Goal: Find contact information: Find contact information

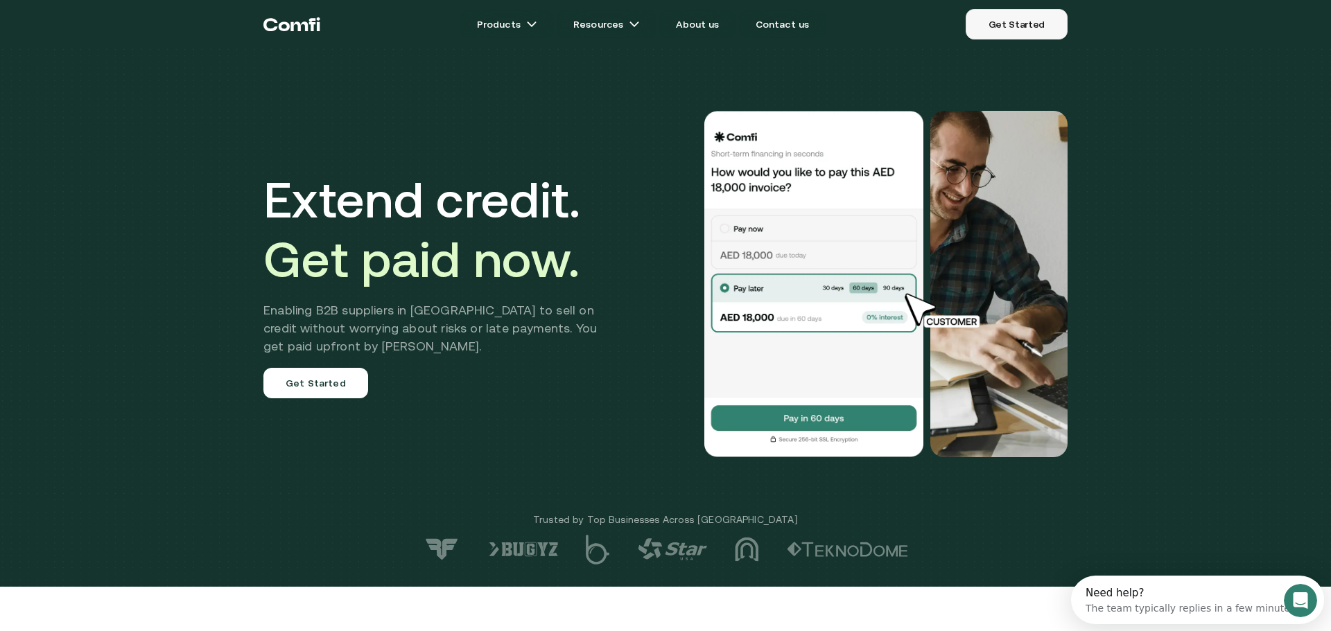
click at [983, 23] on link "Get Started" at bounding box center [1016, 24] width 102 height 30
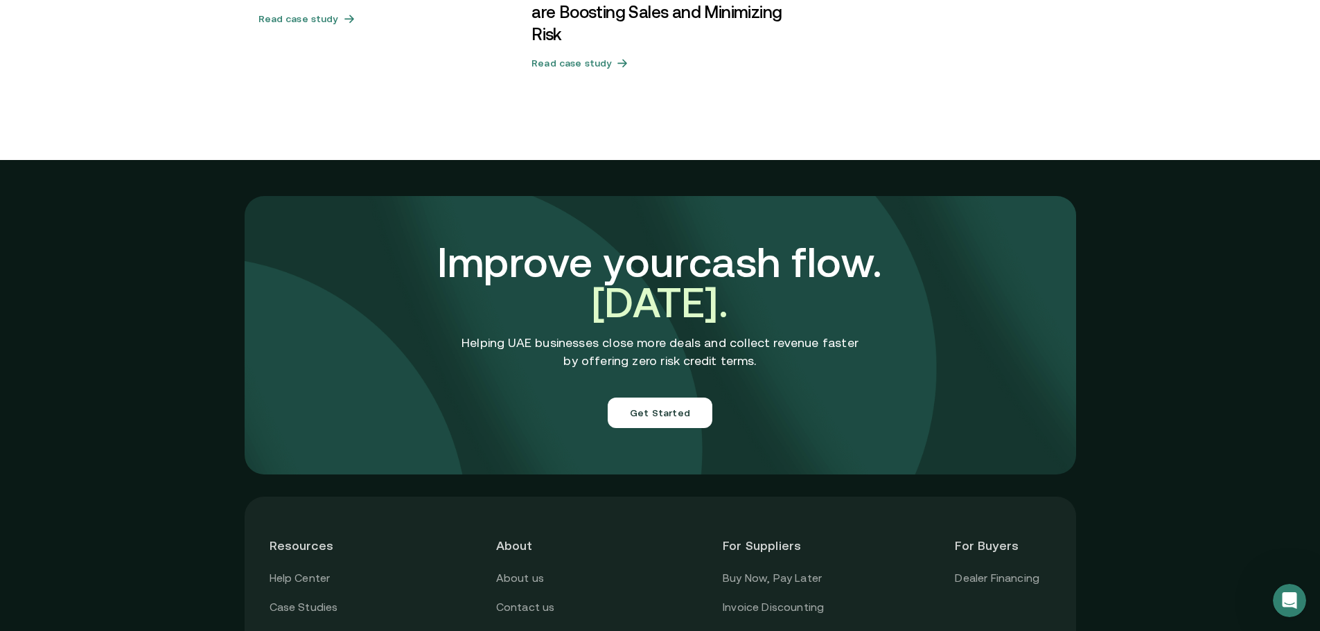
scroll to position [4862, 0]
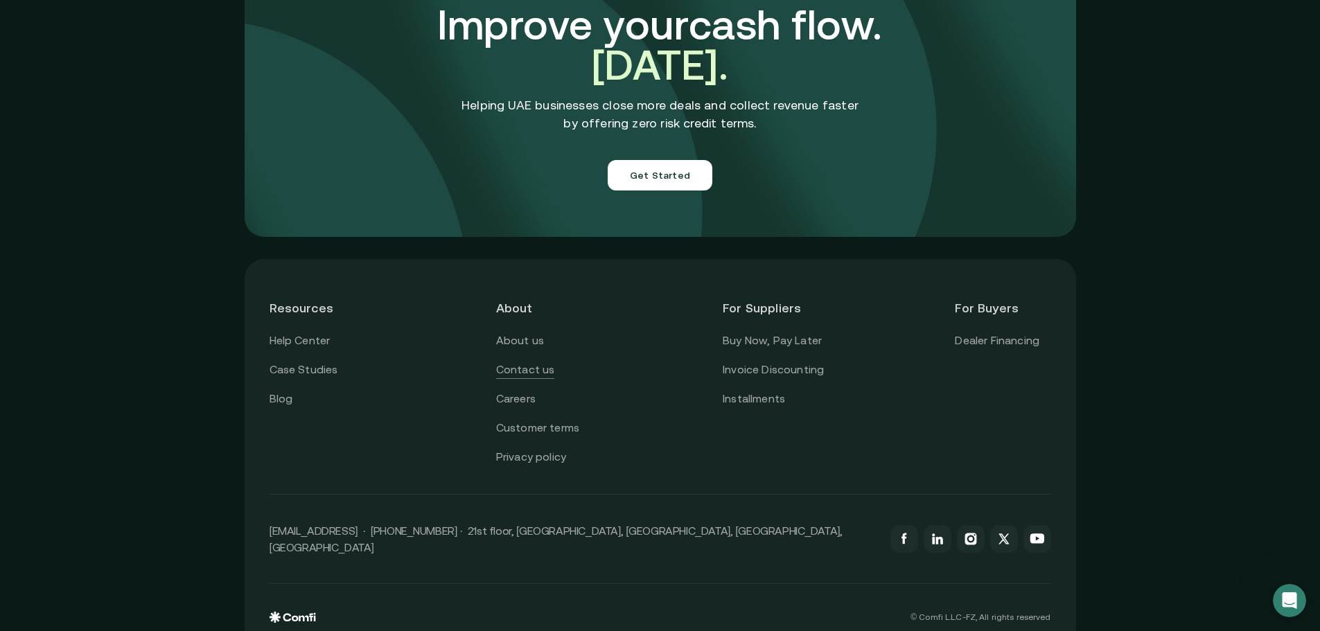
click at [523, 361] on link "Contact us" at bounding box center [525, 370] width 59 height 18
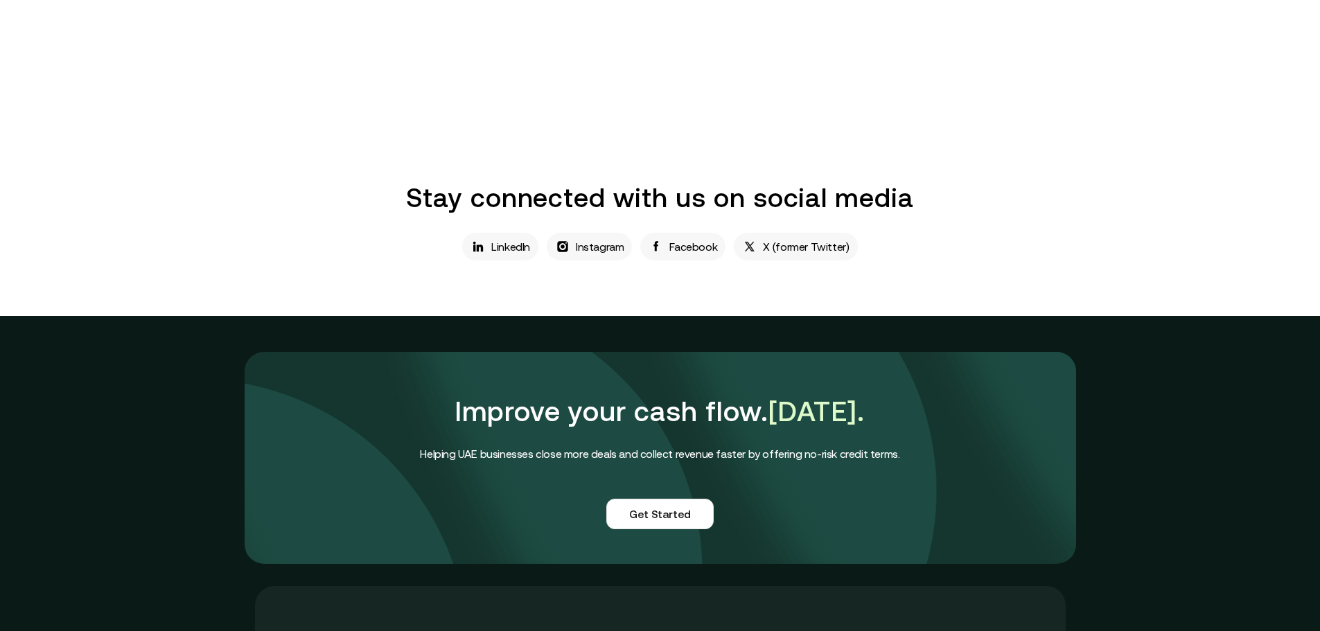
scroll to position [1160, 0]
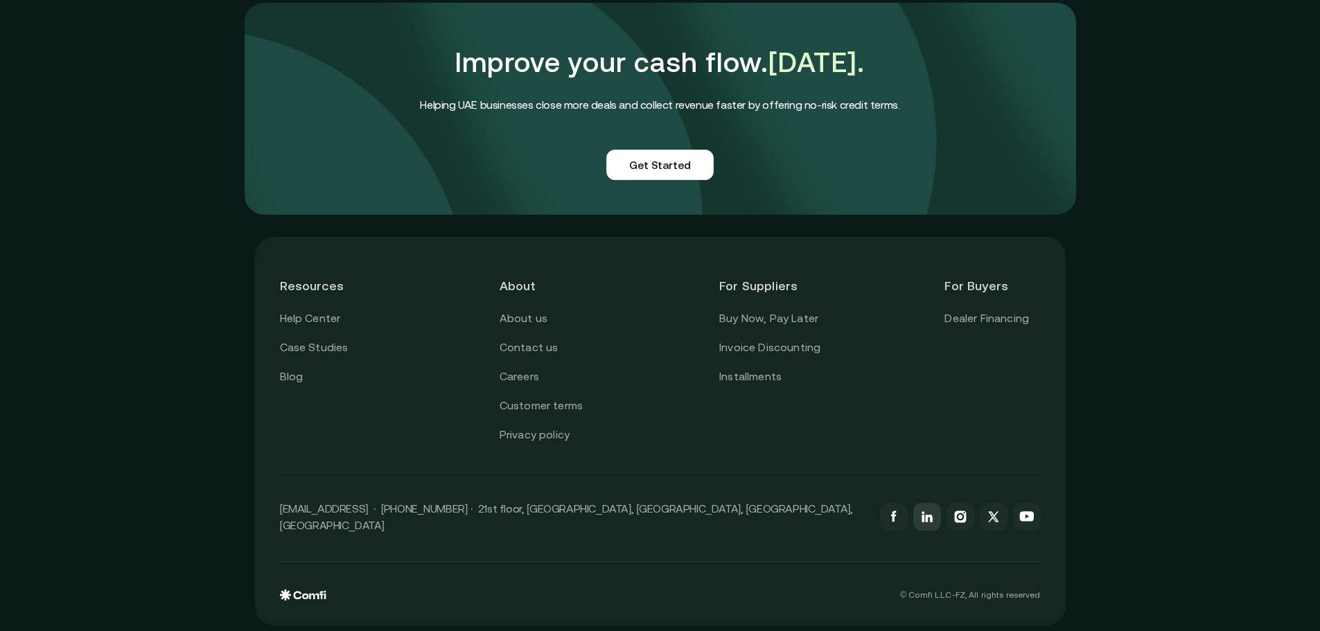
click at [936, 515] on icon at bounding box center [927, 517] width 17 height 17
